Goal: Transaction & Acquisition: Book appointment/travel/reservation

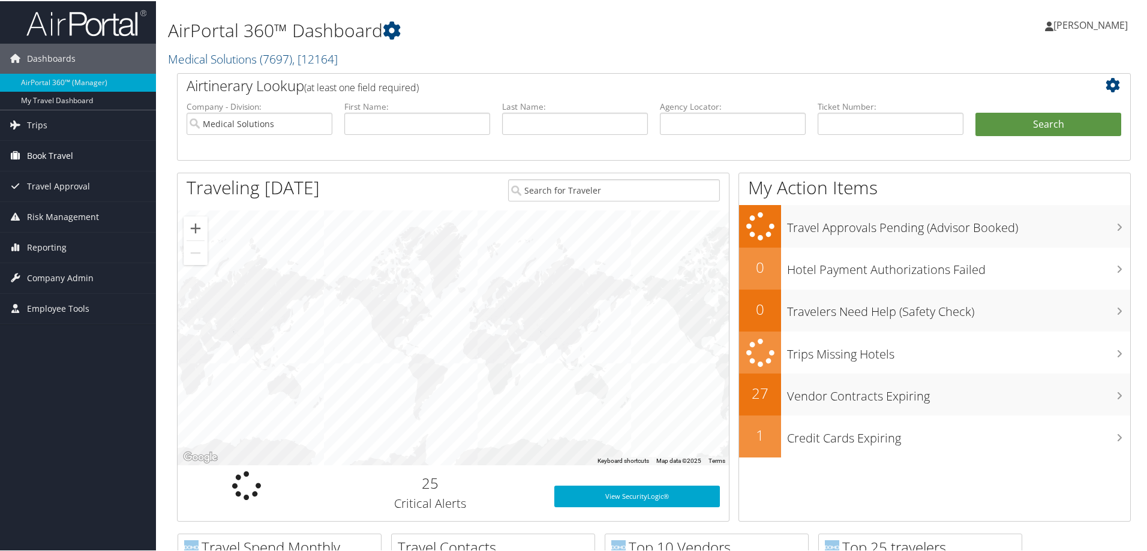
click at [59, 154] on span "Book Travel" at bounding box center [50, 155] width 46 height 30
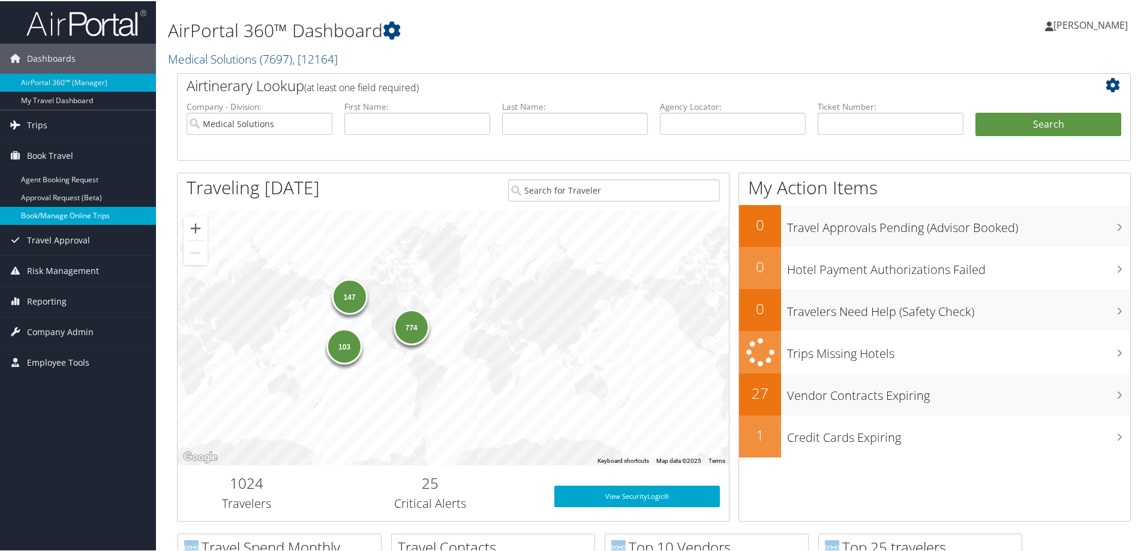
click at [81, 219] on link "Book/Manage Online Trips" at bounding box center [78, 215] width 156 height 18
